Goal: Task Accomplishment & Management: Use online tool/utility

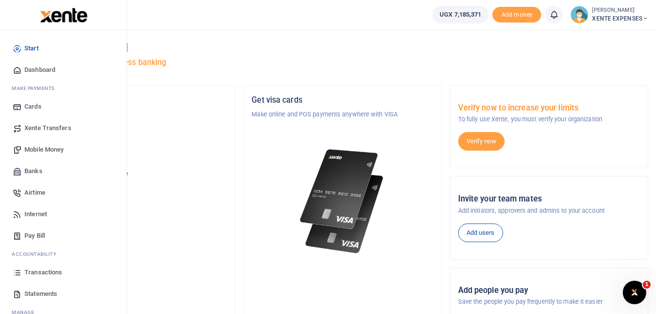
click at [49, 273] on span "Transactions" at bounding box center [43, 272] width 38 height 10
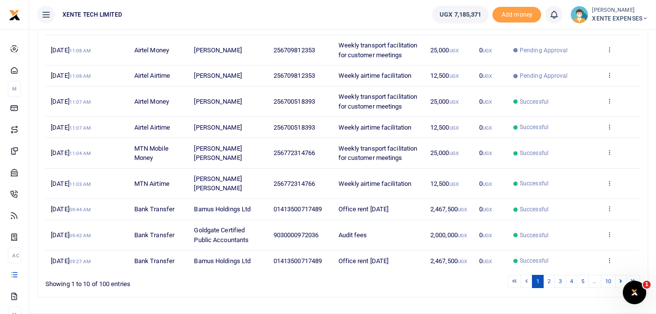
scroll to position [195, 0]
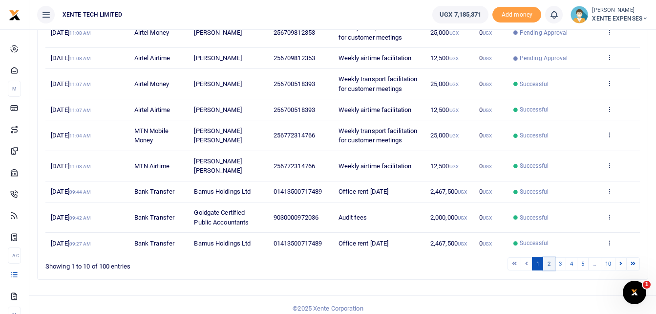
click at [547, 266] on link "2" at bounding box center [549, 263] width 12 height 13
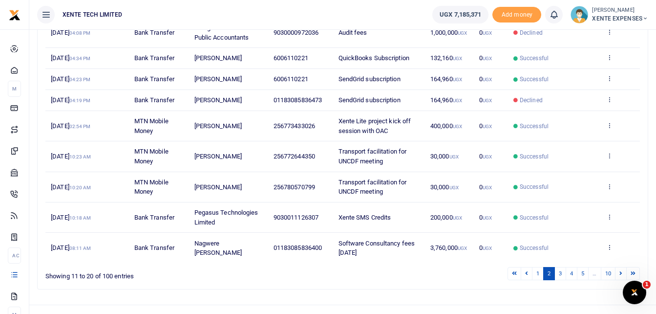
click at [452, 304] on div "Transactions Period 08/12/2025 - 09/10/2025 Transaction All Select an option...…" at bounding box center [342, 82] width 627 height 496
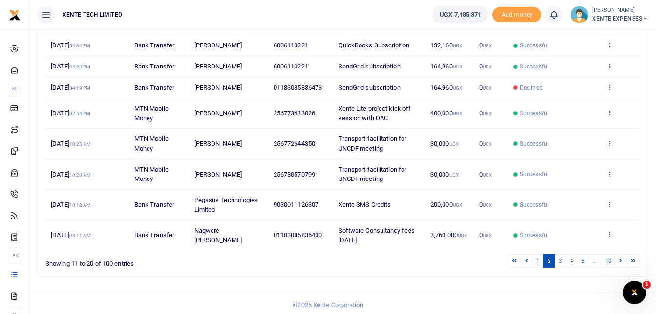
scroll to position [212, 0]
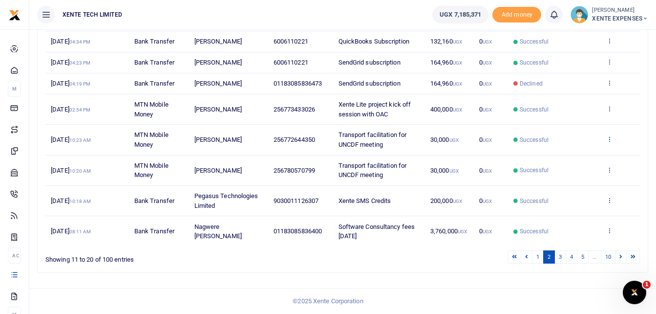
click at [610, 137] on icon at bounding box center [609, 138] width 6 height 7
click at [579, 180] on link "Send again" at bounding box center [573, 177] width 77 height 14
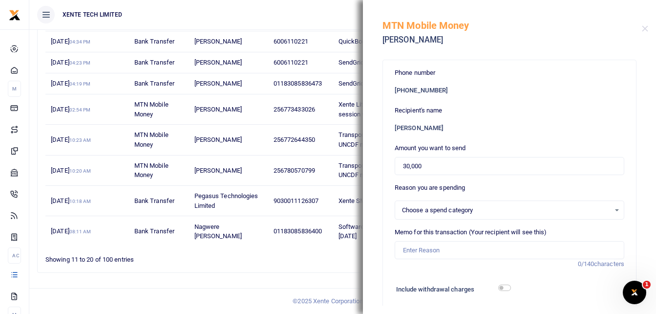
select select "15"
click at [425, 251] on input "Memo for this transaction (Your recipient will see this)" at bounding box center [510, 250] width 230 height 19
click at [403, 250] on input "Memo for this transaction (Your recipient will see this)" at bounding box center [510, 250] width 230 height 19
type input "Transport facilitation for UNCDF meeting"
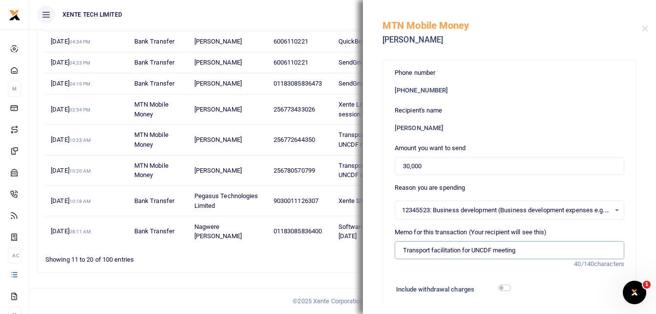
click at [403, 253] on input "Transport facilitation for UNCDF meeting" at bounding box center [510, 250] width 230 height 19
click at [403, 163] on input "30,000" at bounding box center [510, 166] width 230 height 19
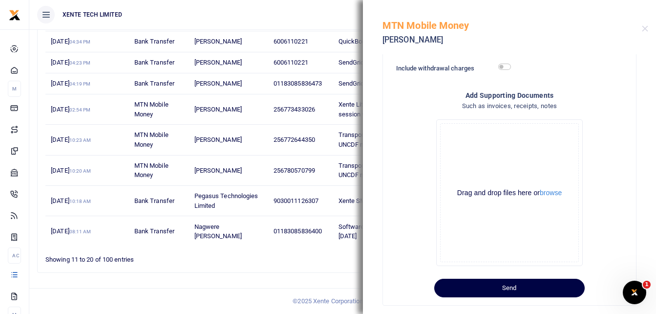
scroll to position [236, 0]
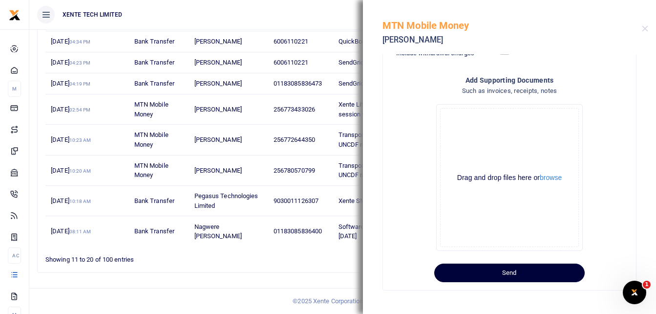
click at [527, 273] on button "Send" at bounding box center [509, 272] width 150 height 19
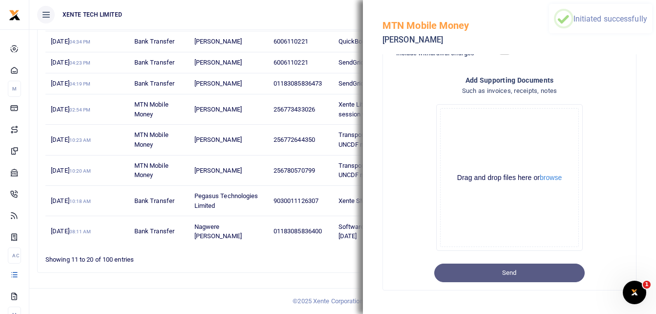
click at [266, 285] on div "Transactions Period 08/12/2025 - 09/10/2025 Transaction All Select an option...…" at bounding box center [342, 65] width 627 height 496
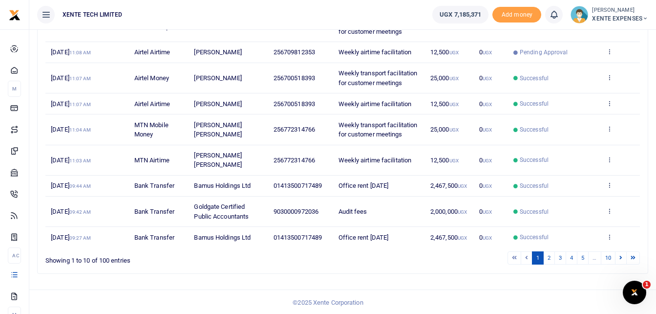
scroll to position [202, 0]
click at [550, 257] on link "2" at bounding box center [549, 256] width 12 height 13
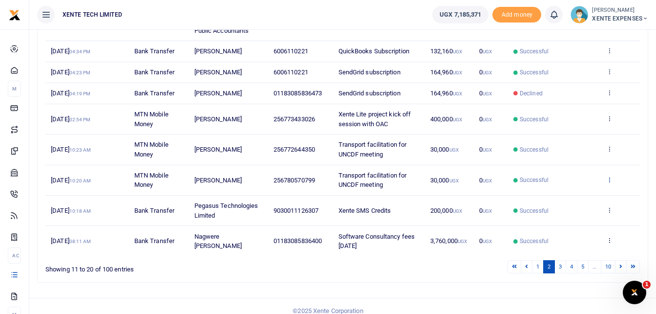
click at [610, 178] on icon at bounding box center [609, 179] width 6 height 7
click at [568, 218] on link "Send again" at bounding box center [573, 217] width 77 height 14
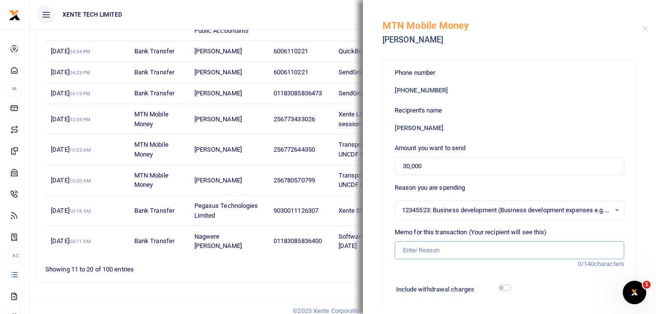
click at [426, 251] on input "Memo for this transaction (Your recipient will see this)" at bounding box center [510, 250] width 230 height 19
type input "Transport facilitation for UNCDF meeting"
click at [404, 247] on input "Transport facilitation for UNCDF meeting" at bounding box center [510, 250] width 230 height 19
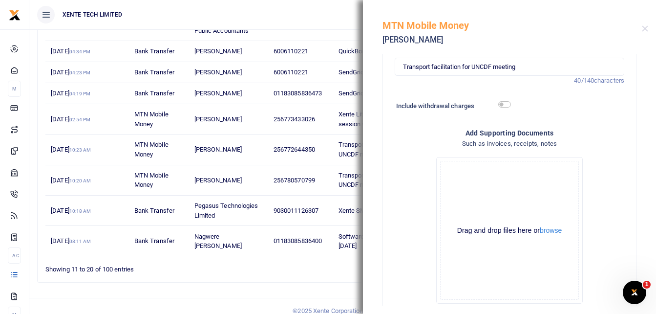
scroll to position [236, 0]
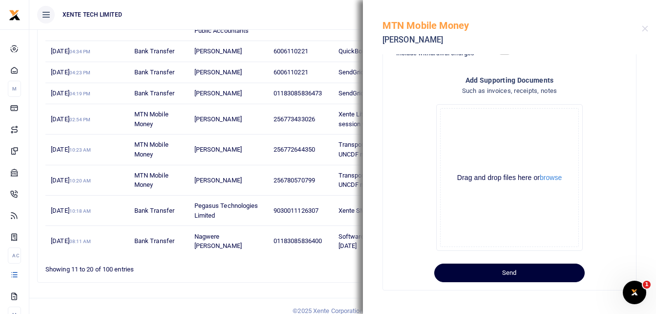
click at [482, 275] on button "Send" at bounding box center [509, 272] width 150 height 19
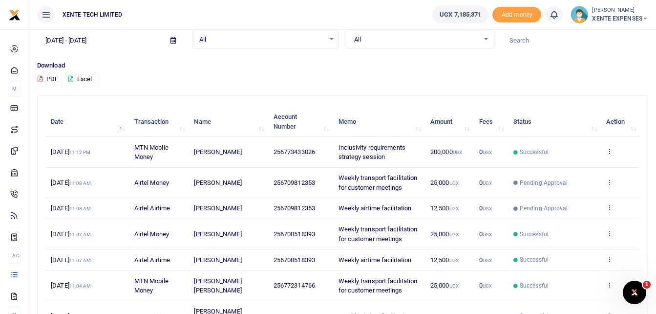
scroll to position [202, 0]
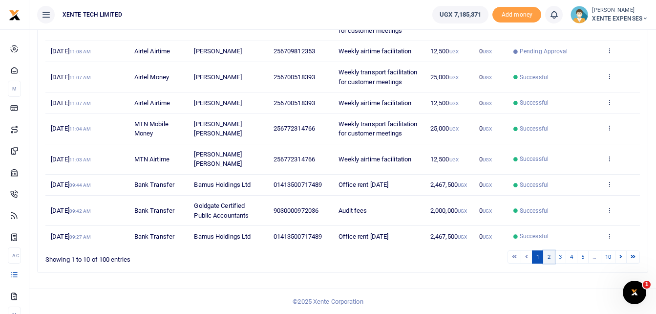
click at [549, 259] on link "2" at bounding box center [549, 256] width 12 height 13
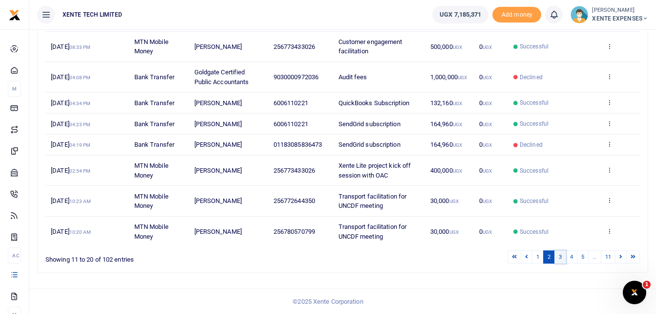
click at [560, 254] on link "3" at bounding box center [560, 256] width 12 height 13
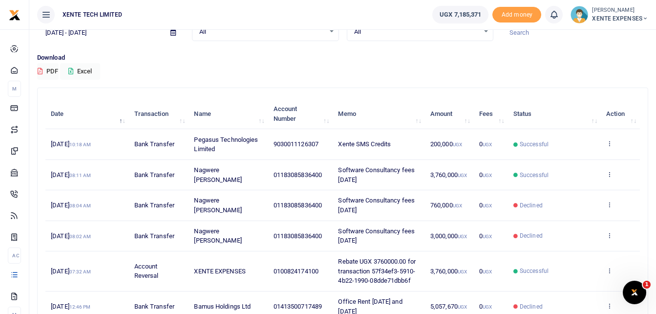
scroll to position [240, 0]
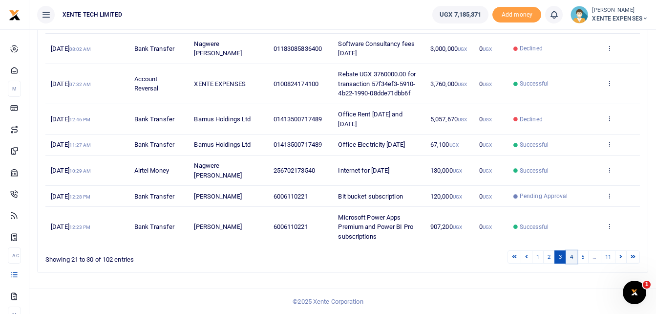
click at [571, 258] on link "4" at bounding box center [572, 256] width 12 height 13
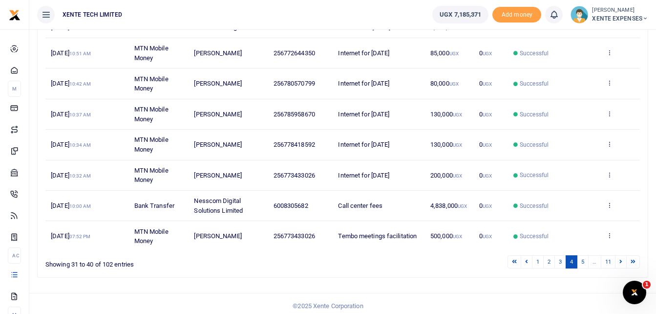
scroll to position [231, 0]
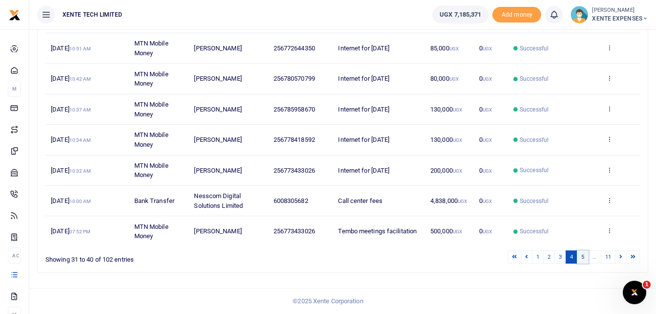
click at [582, 254] on link "5" at bounding box center [583, 256] width 12 height 13
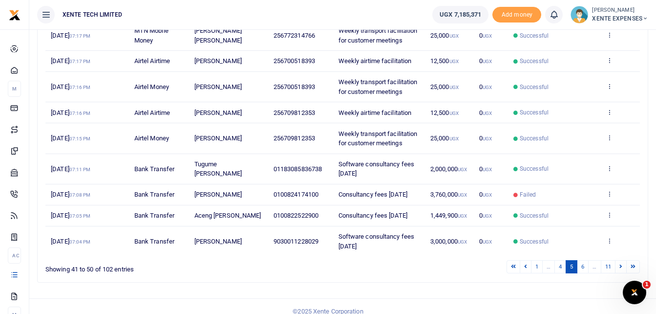
scroll to position [221, 0]
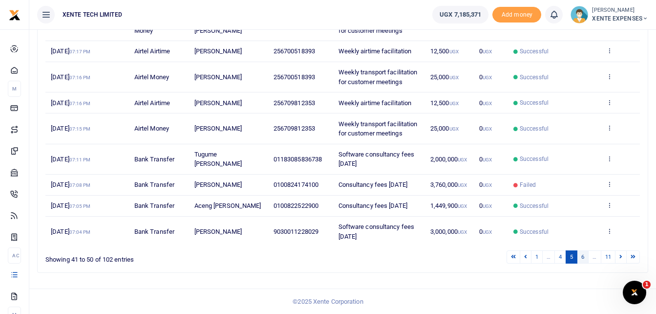
click at [582, 258] on link "6" at bounding box center [583, 256] width 12 height 13
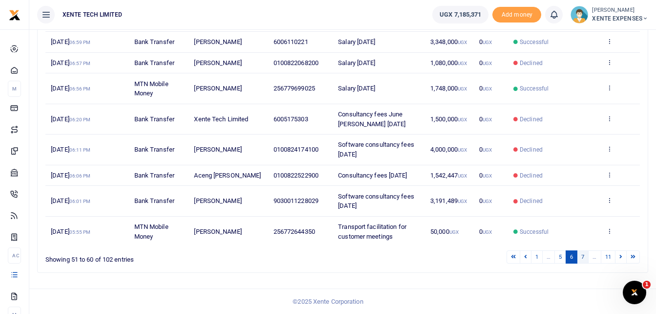
click at [582, 255] on link "7" at bounding box center [583, 256] width 12 height 13
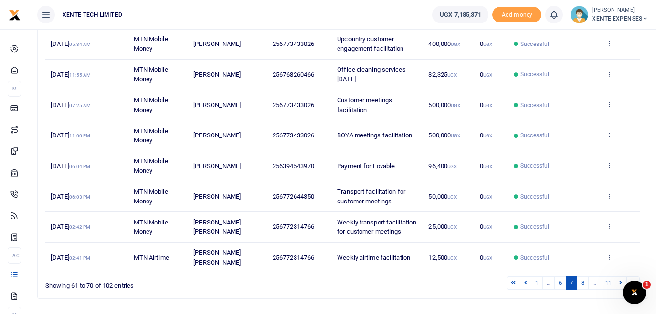
scroll to position [240, 0]
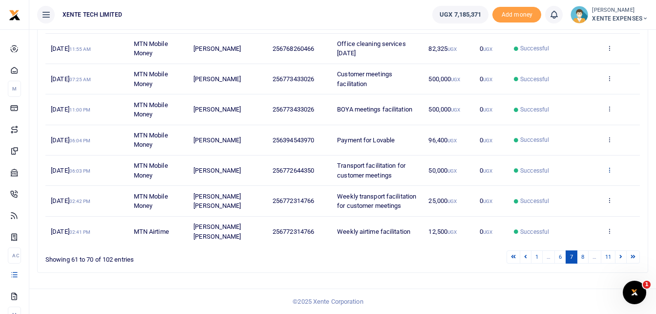
click at [609, 169] on icon at bounding box center [609, 169] width 6 height 7
click at [566, 208] on link "Send again" at bounding box center [573, 208] width 77 height 14
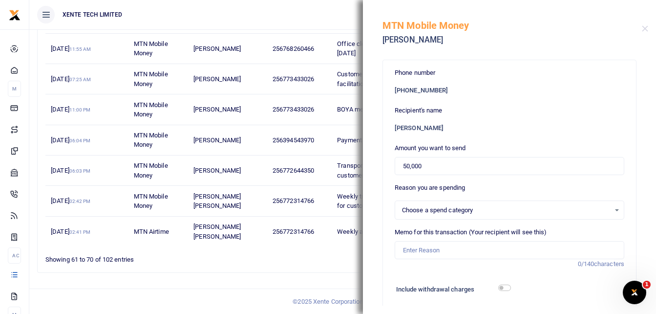
select select "15"
click at [421, 253] on input "Memo for this transaction (Your recipient will see this)" at bounding box center [510, 250] width 230 height 19
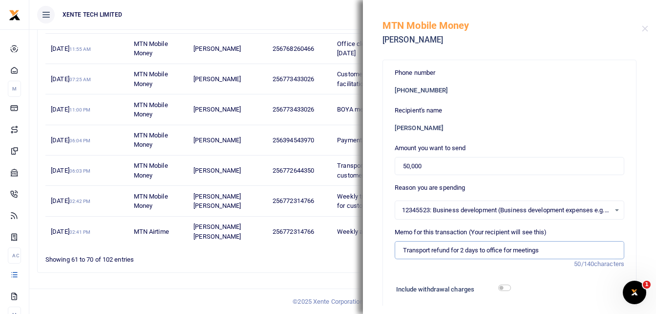
type input "Transport refund for 2 days to office for meetings"
click at [404, 165] on input "50,000" at bounding box center [510, 166] width 230 height 19
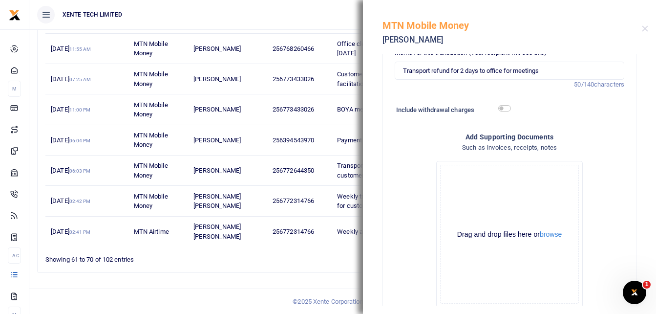
scroll to position [236, 0]
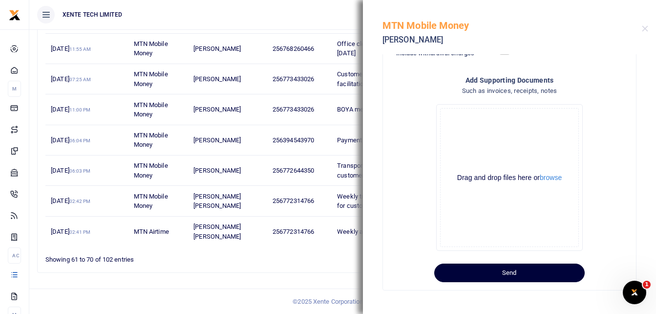
click at [498, 273] on button "Send" at bounding box center [509, 272] width 150 height 19
